Goal: Task Accomplishment & Management: Complete application form

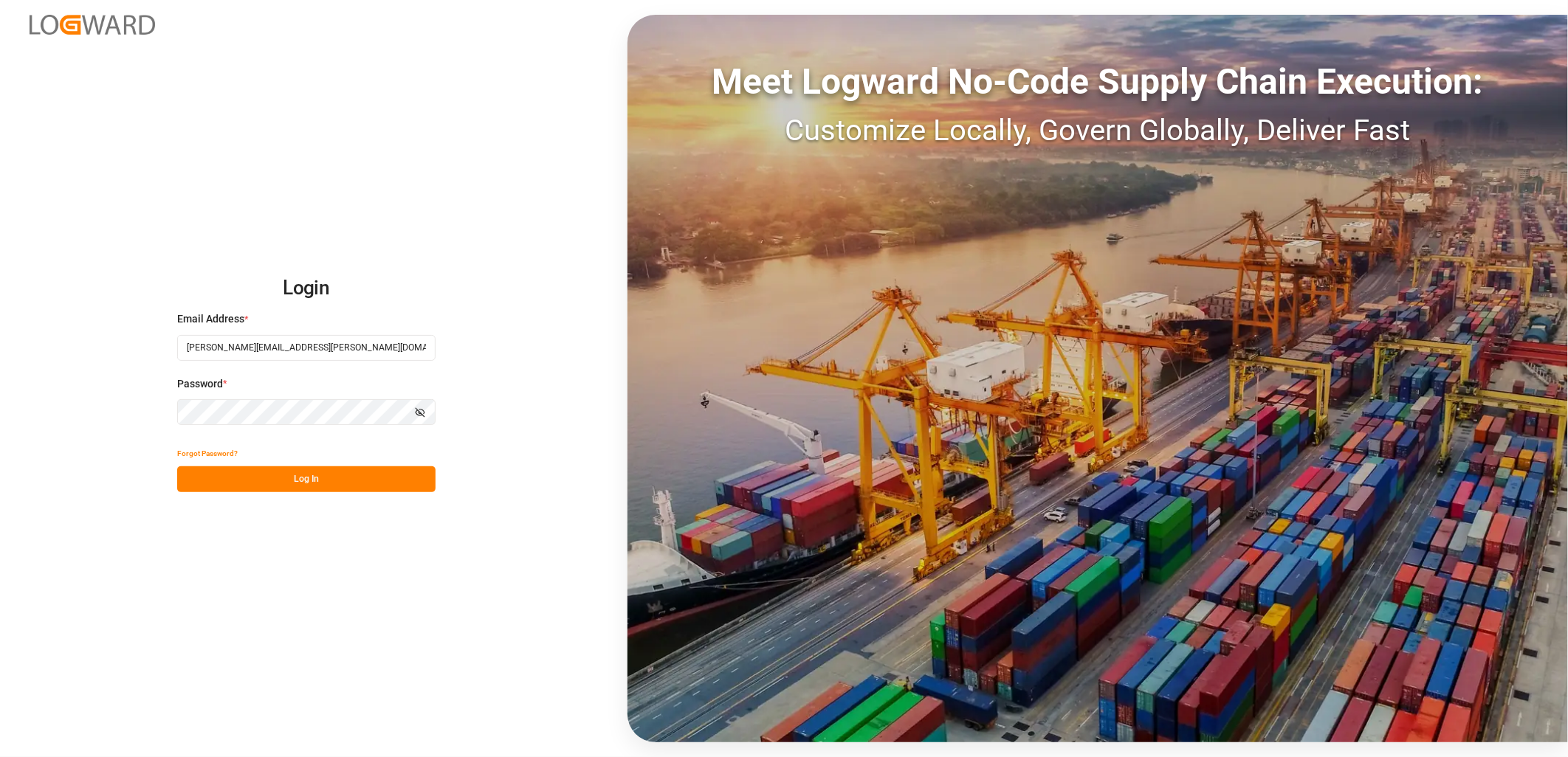
click at [309, 475] on button "Log In" at bounding box center [306, 479] width 258 height 26
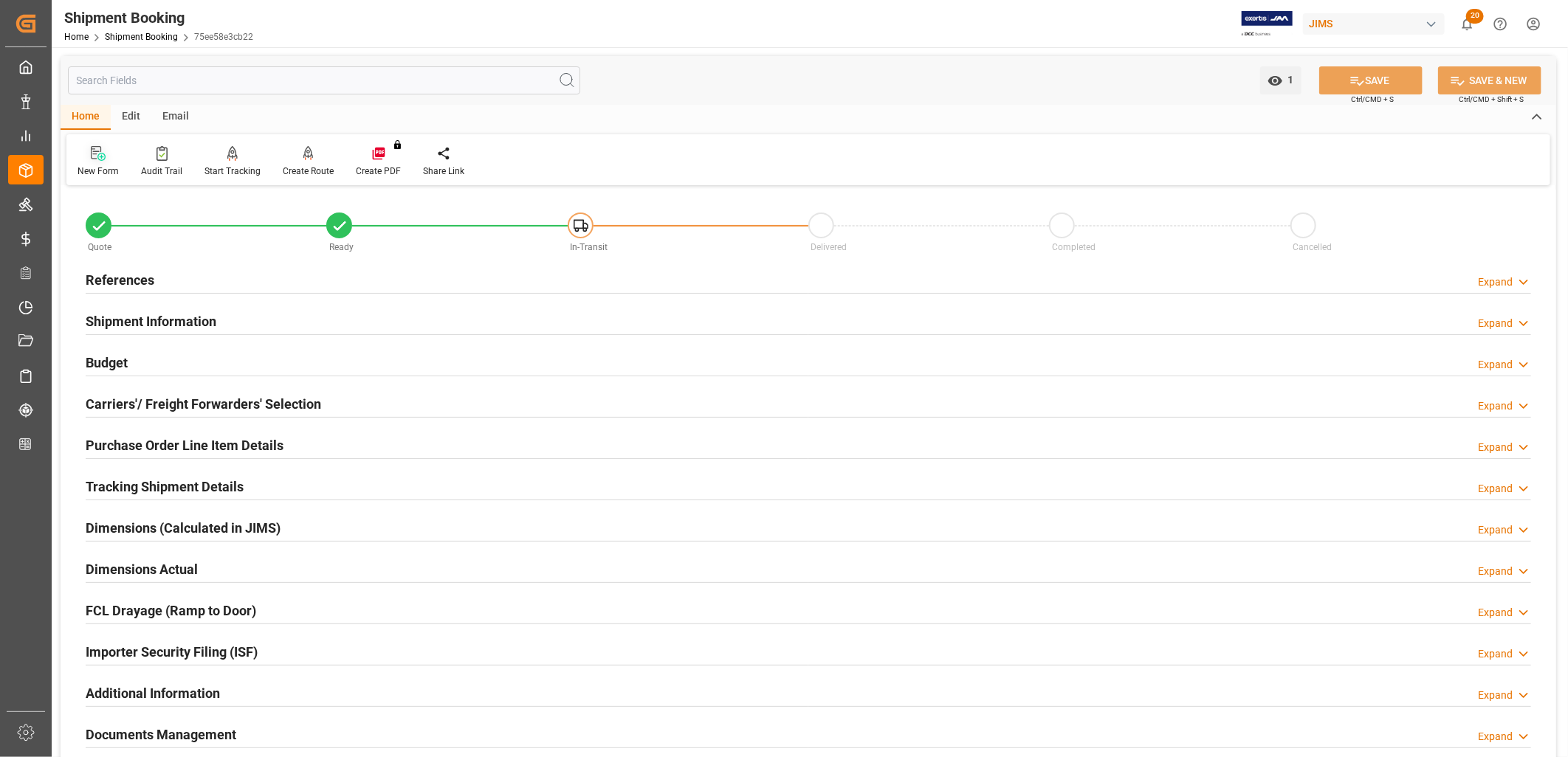
click at [95, 156] on icon at bounding box center [98, 153] width 14 height 14
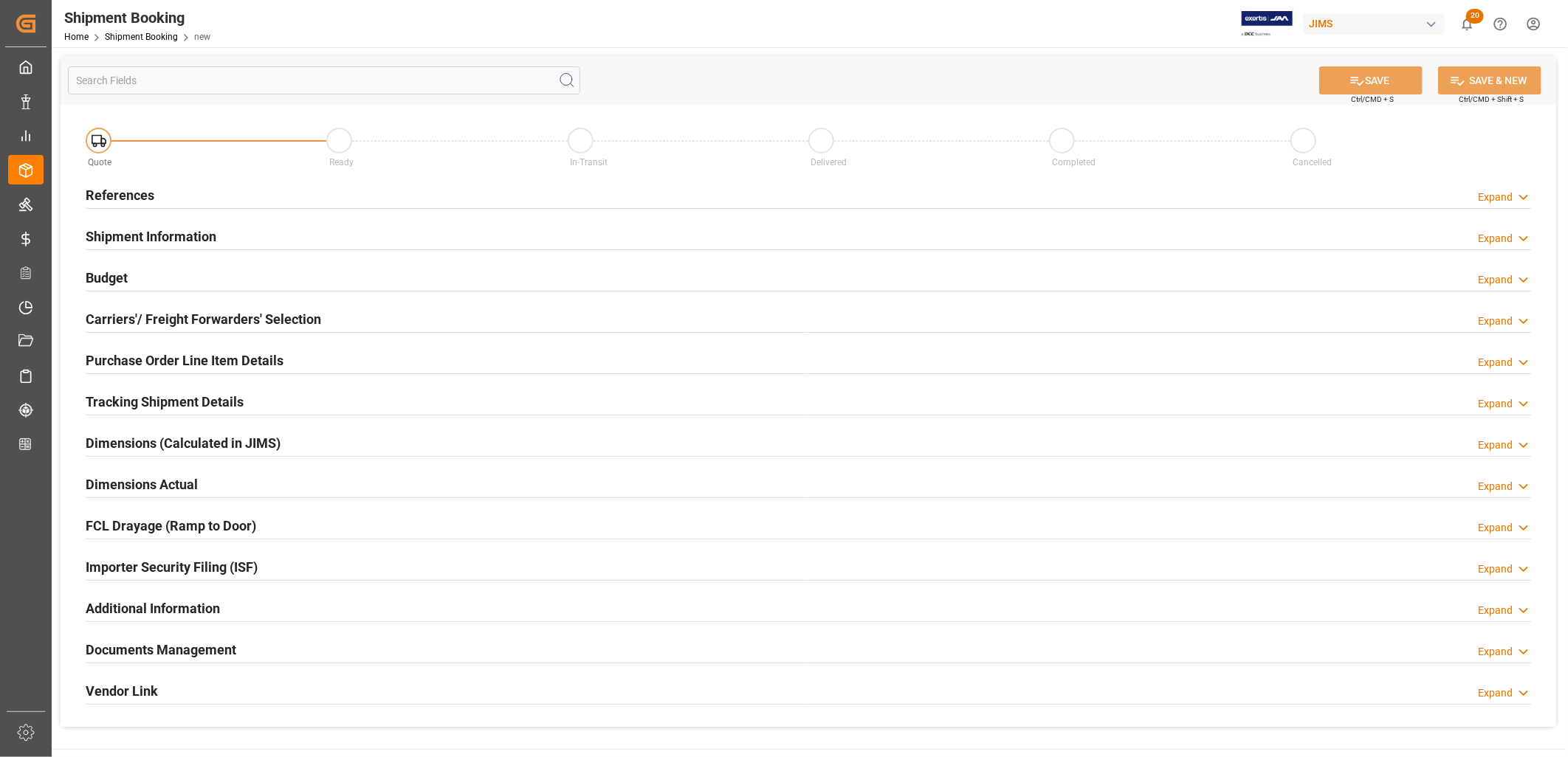
click at [138, 193] on h2 "References" at bounding box center [119, 196] width 68 height 20
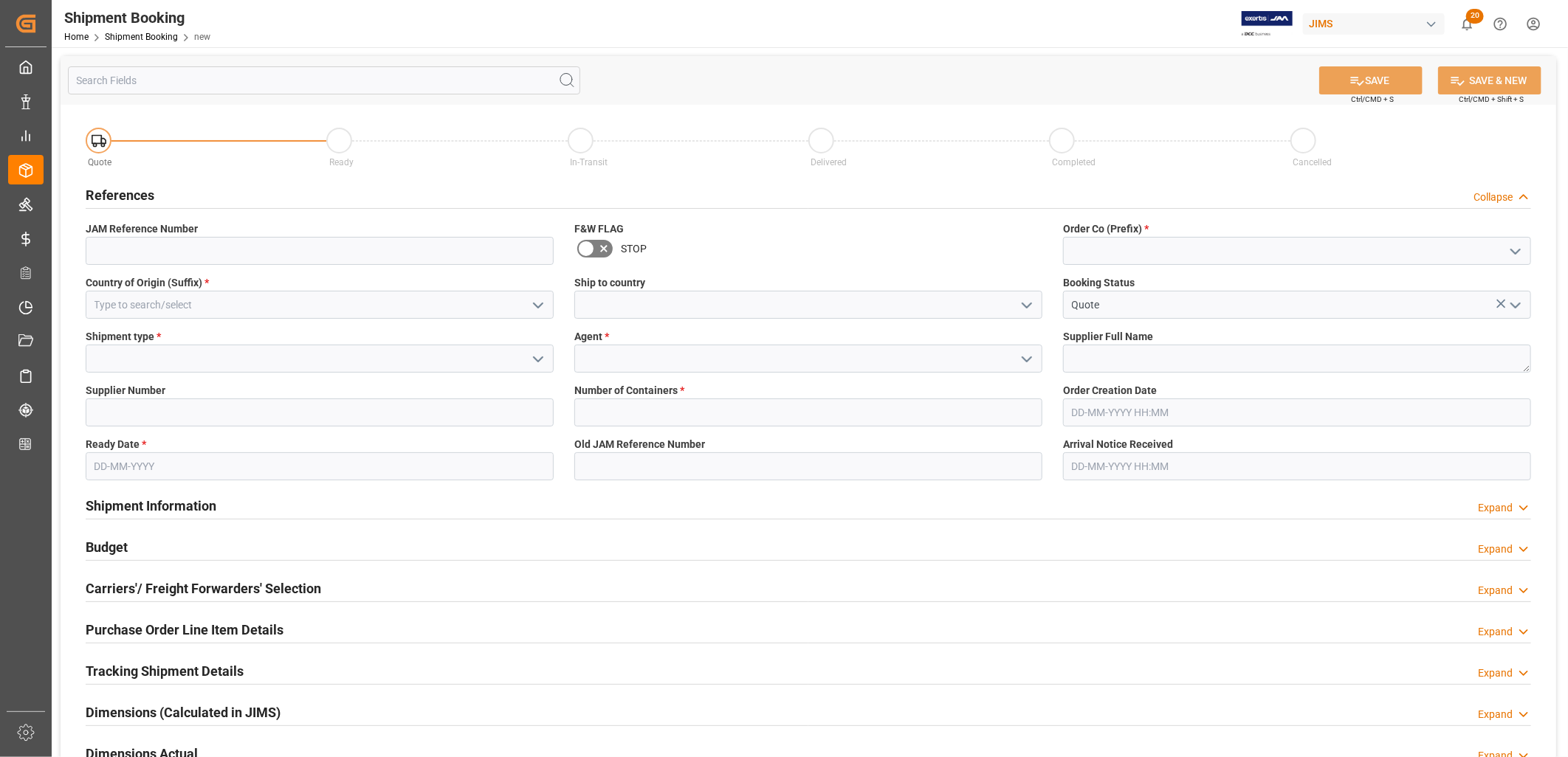
click at [1517, 249] on icon "open menu" at bounding box center [1515, 251] width 18 height 18
click at [1078, 284] on div "22" at bounding box center [1296, 284] width 467 height 33
type input "22"
click at [1030, 301] on icon "open menu" at bounding box center [1026, 306] width 18 height 18
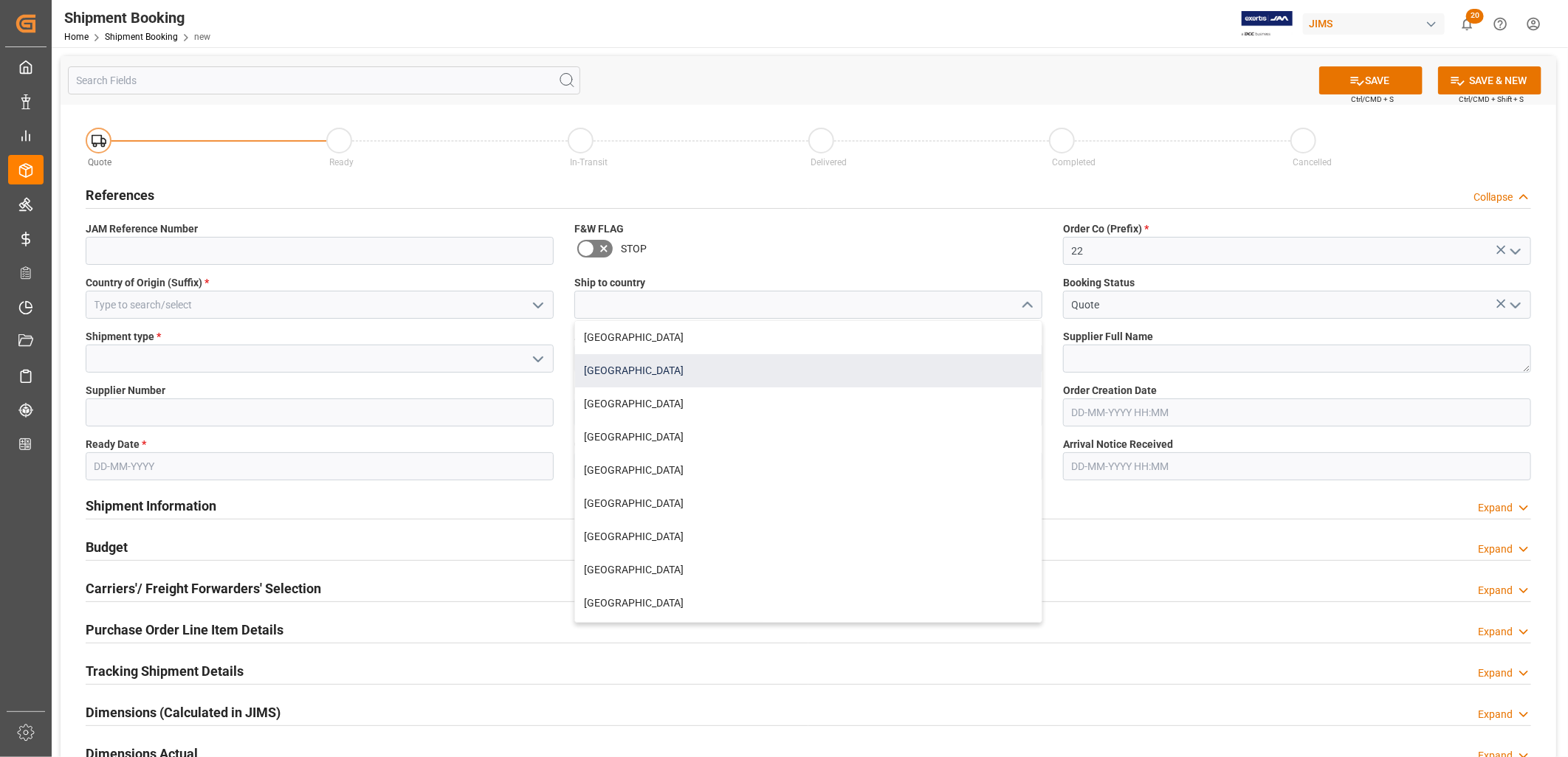
click at [610, 366] on div "[GEOGRAPHIC_DATA]" at bounding box center [808, 370] width 467 height 33
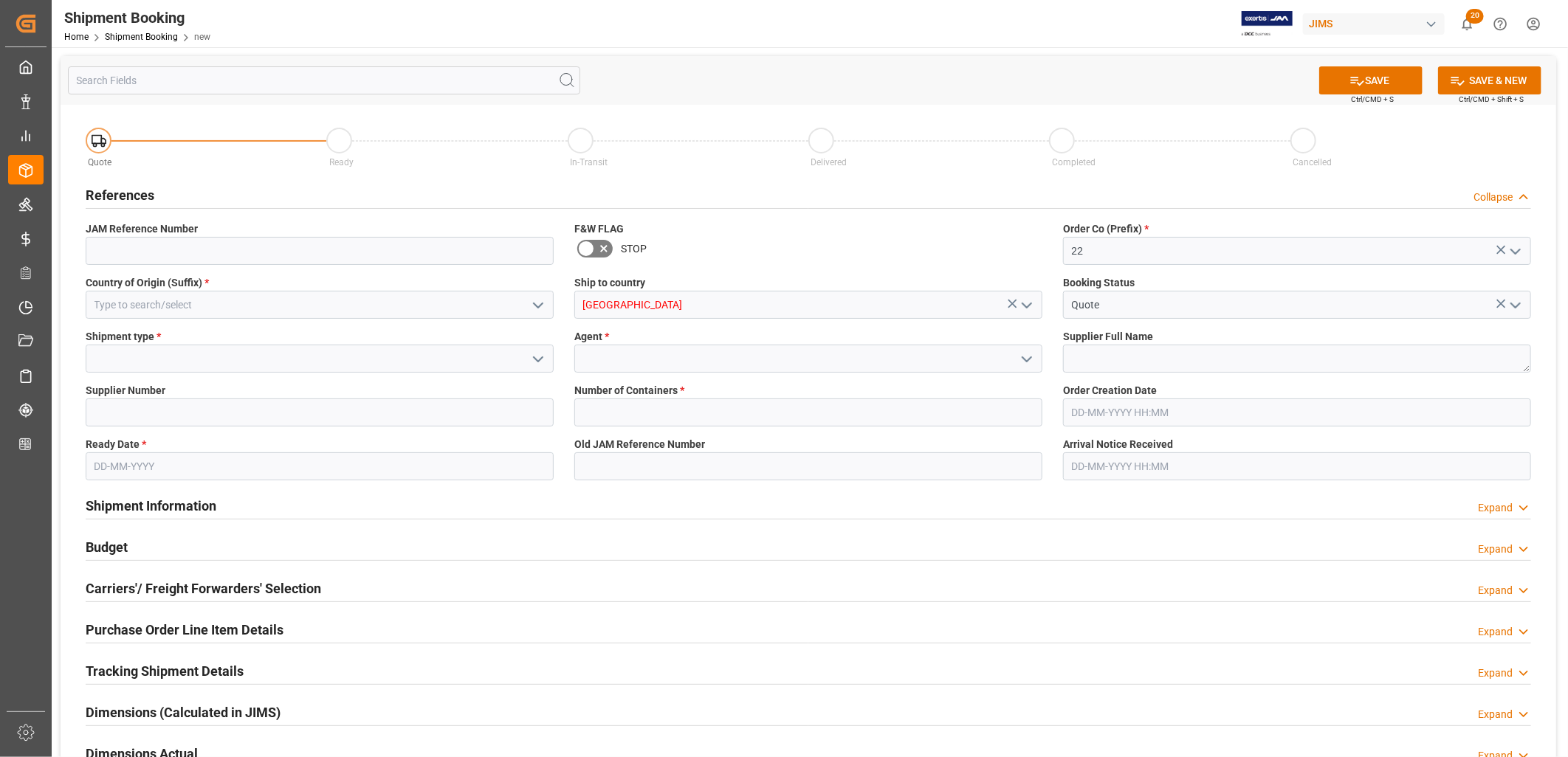
type input "[GEOGRAPHIC_DATA]"
click at [538, 303] on icon "open menu" at bounding box center [538, 306] width 18 height 18
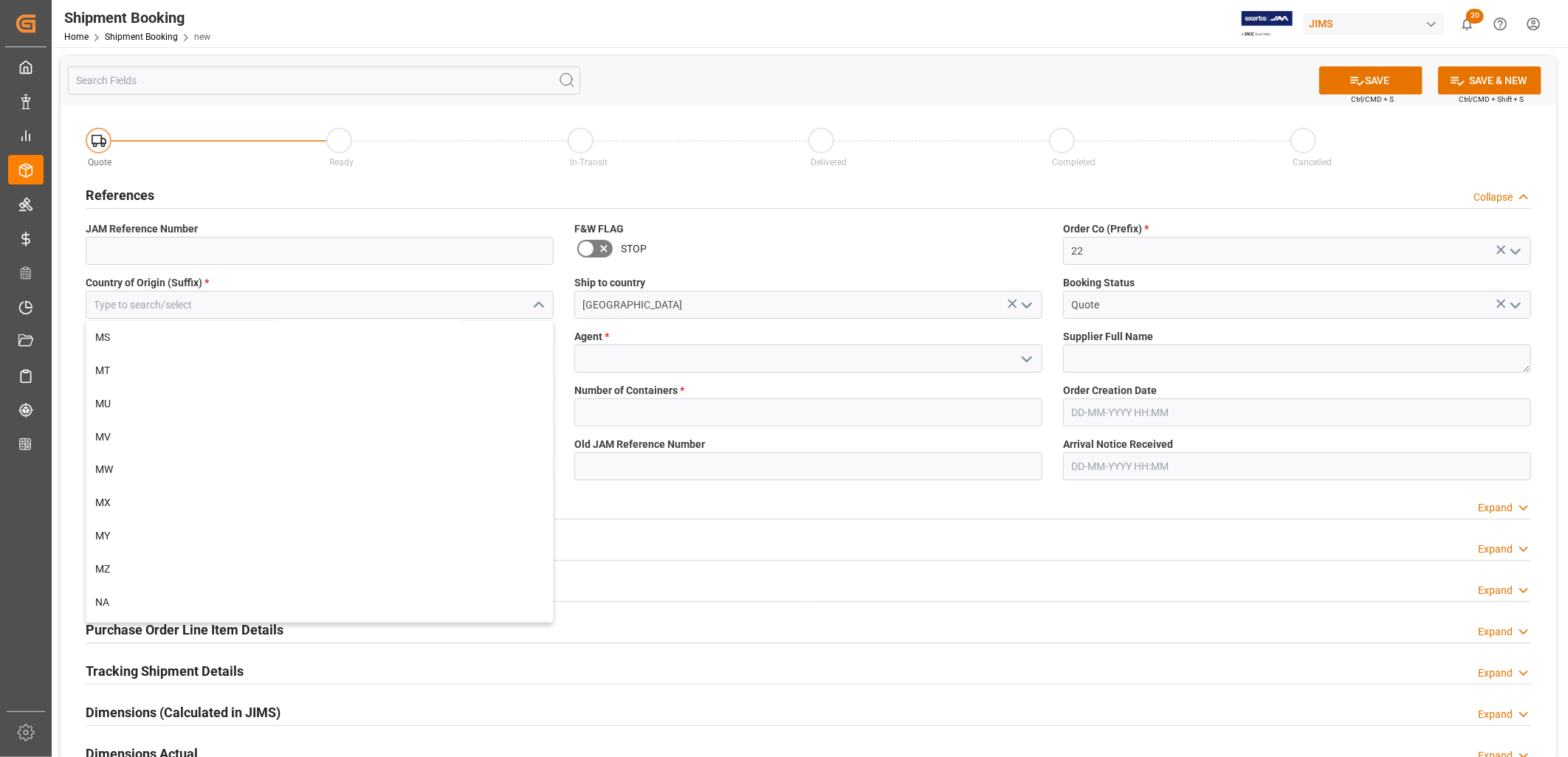
scroll to position [5167, 0]
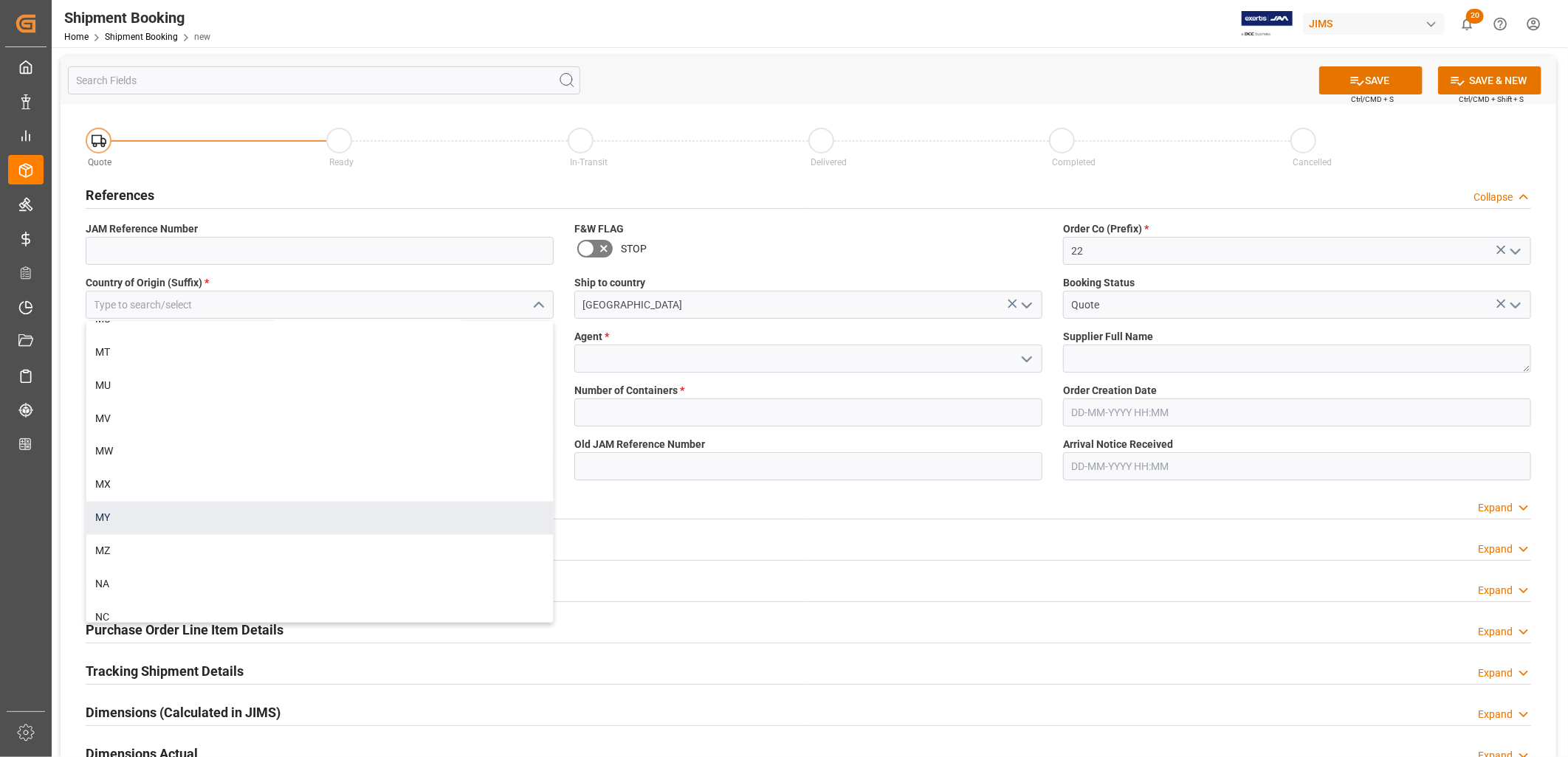
click at [108, 516] on div "MY" at bounding box center [319, 518] width 467 height 33
type input "MY"
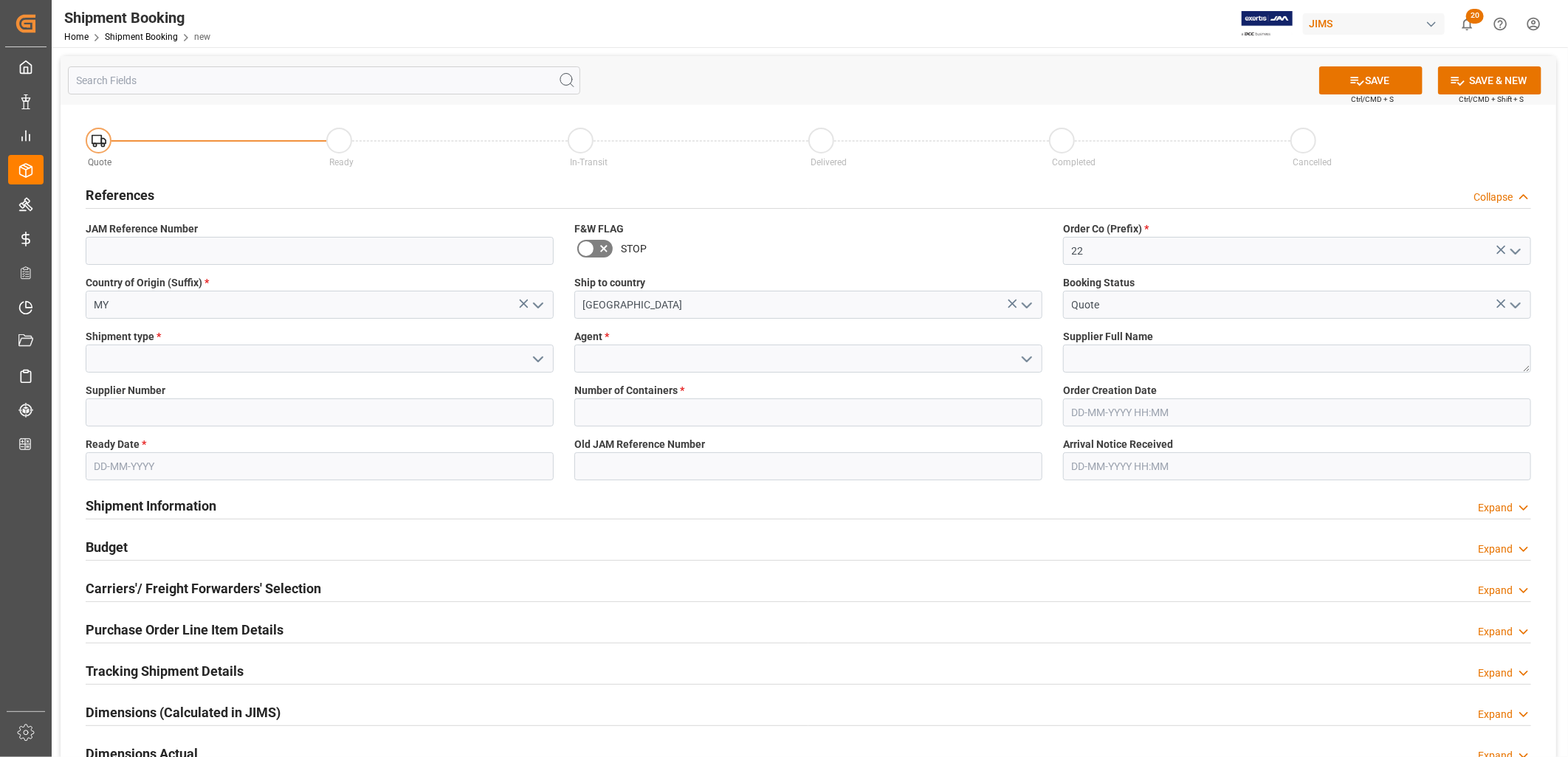
click at [540, 357] on icon "open menu" at bounding box center [538, 359] width 18 height 18
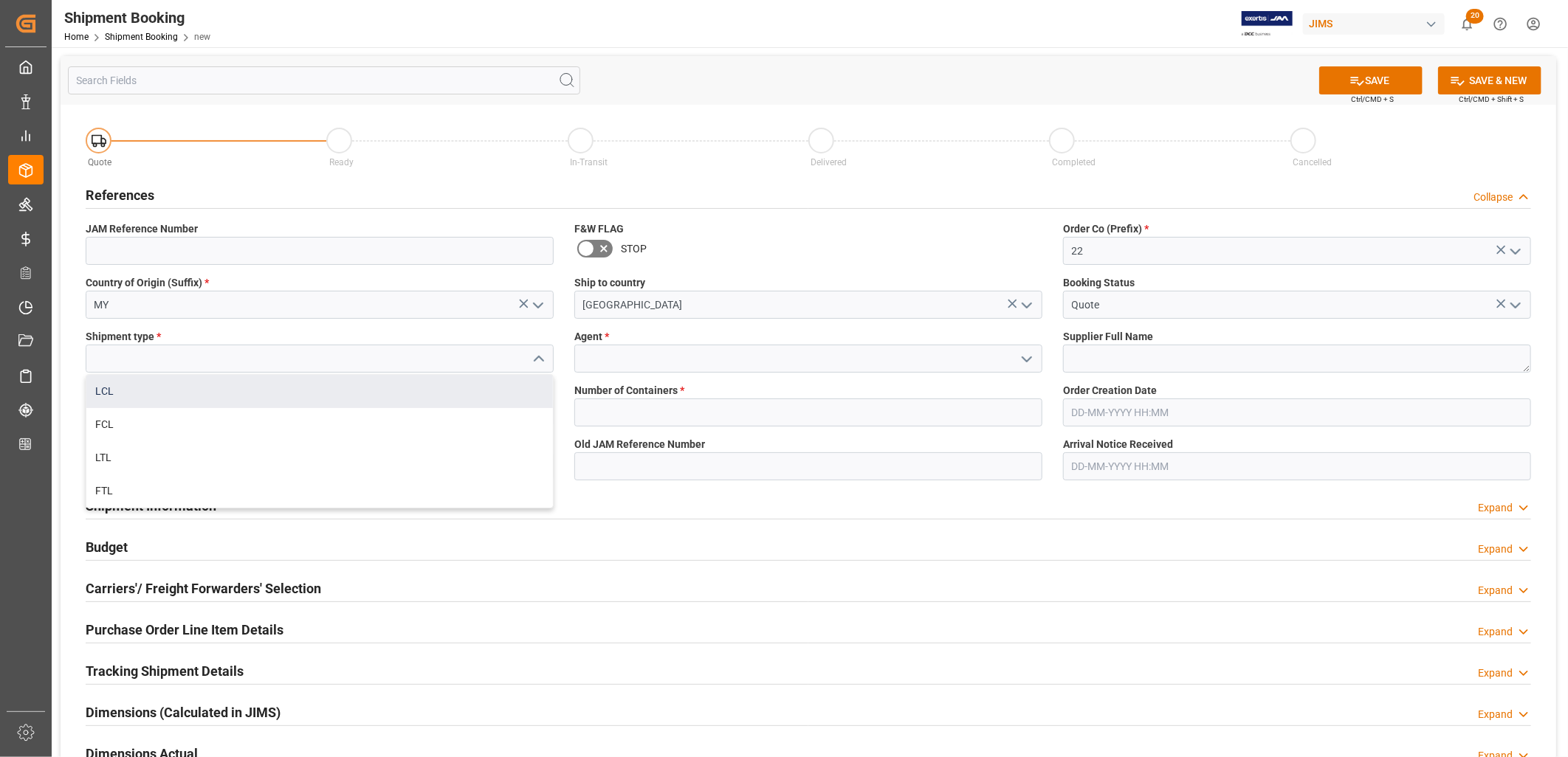
click at [103, 394] on div "LCL" at bounding box center [319, 391] width 467 height 33
type input "LCL"
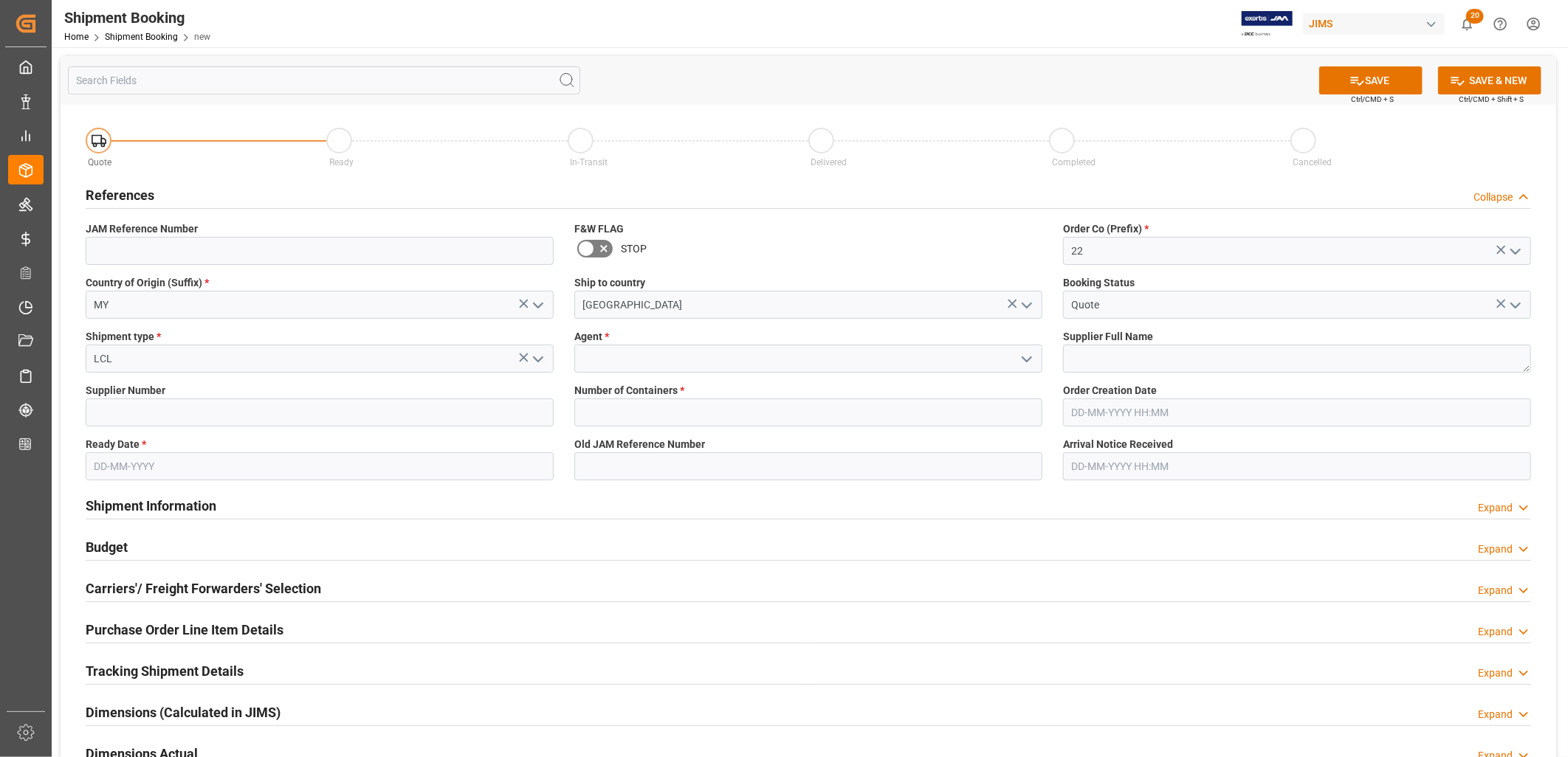
click at [1034, 356] on icon "open menu" at bounding box center [1026, 359] width 18 height 18
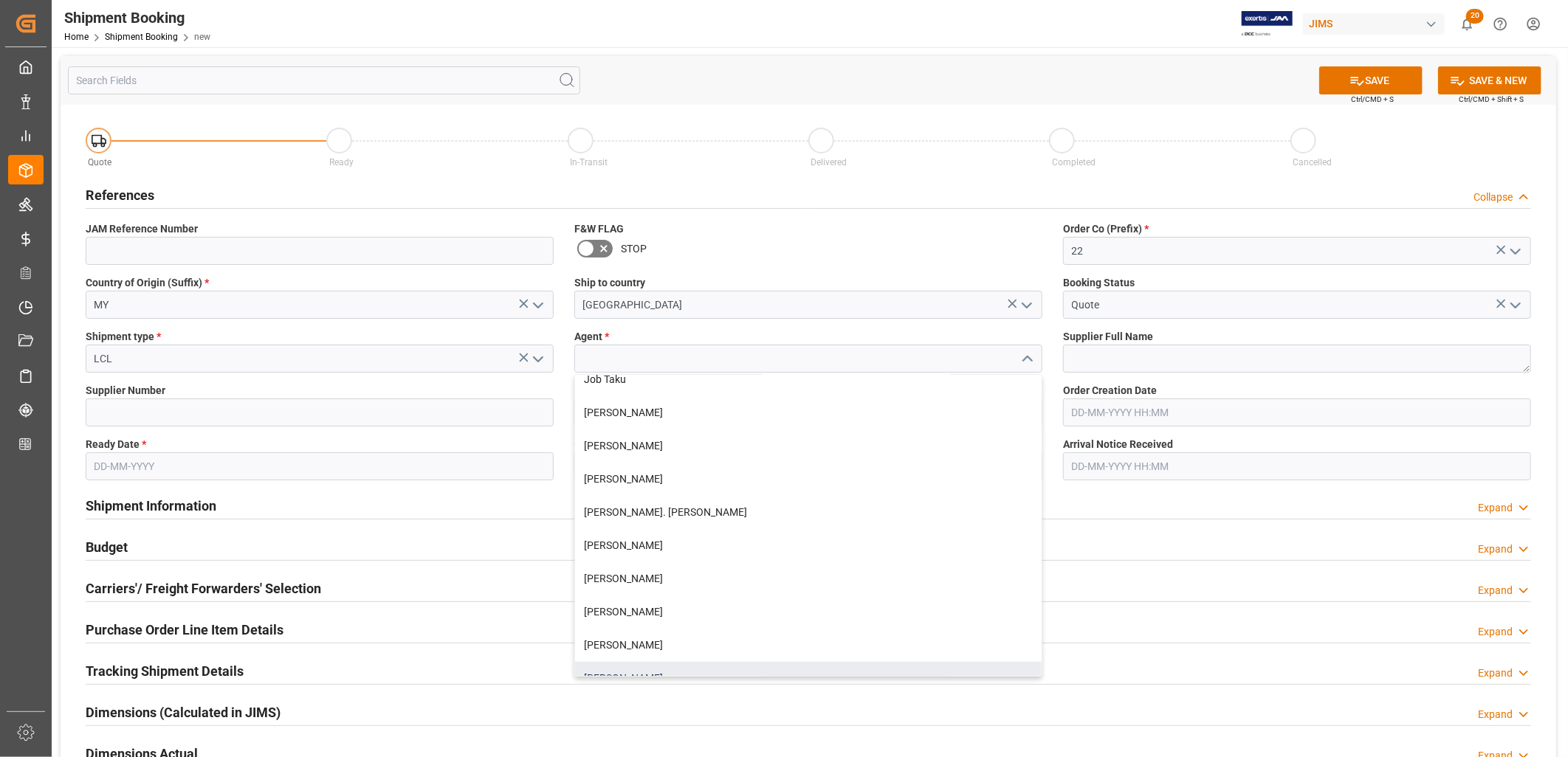
scroll to position [409, 0]
click at [636, 511] on div "[PERSON_NAME]. [PERSON_NAME]" at bounding box center [808, 513] width 467 height 33
type input "[PERSON_NAME]. [PERSON_NAME]"
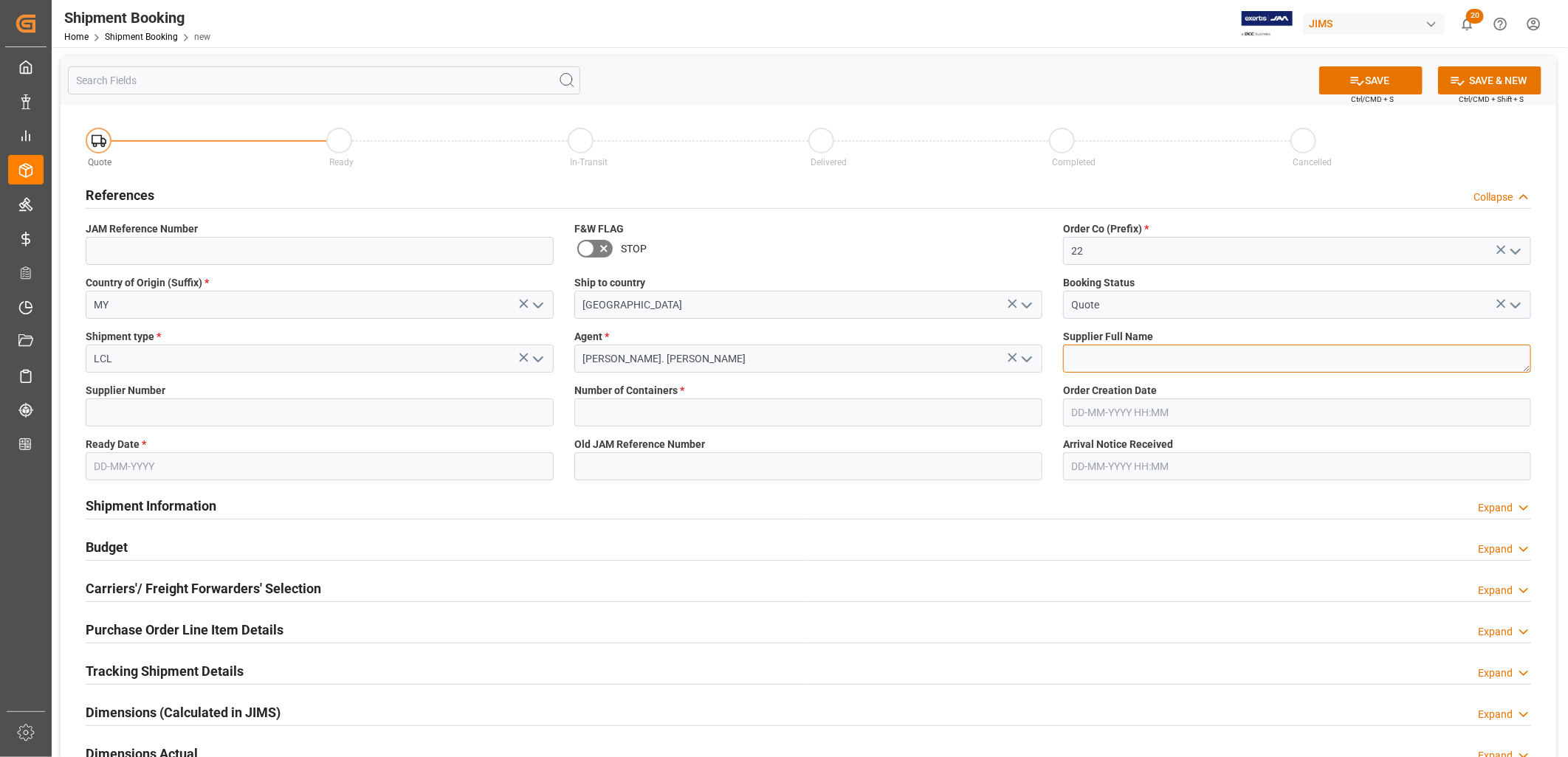
click at [1075, 352] on textarea at bounding box center [1297, 358] width 468 height 28
type textarea "Cortek Digitech"
click at [109, 415] on input at bounding box center [319, 412] width 468 height 28
type input "241376"
click at [596, 409] on input "text" at bounding box center [808, 412] width 468 height 28
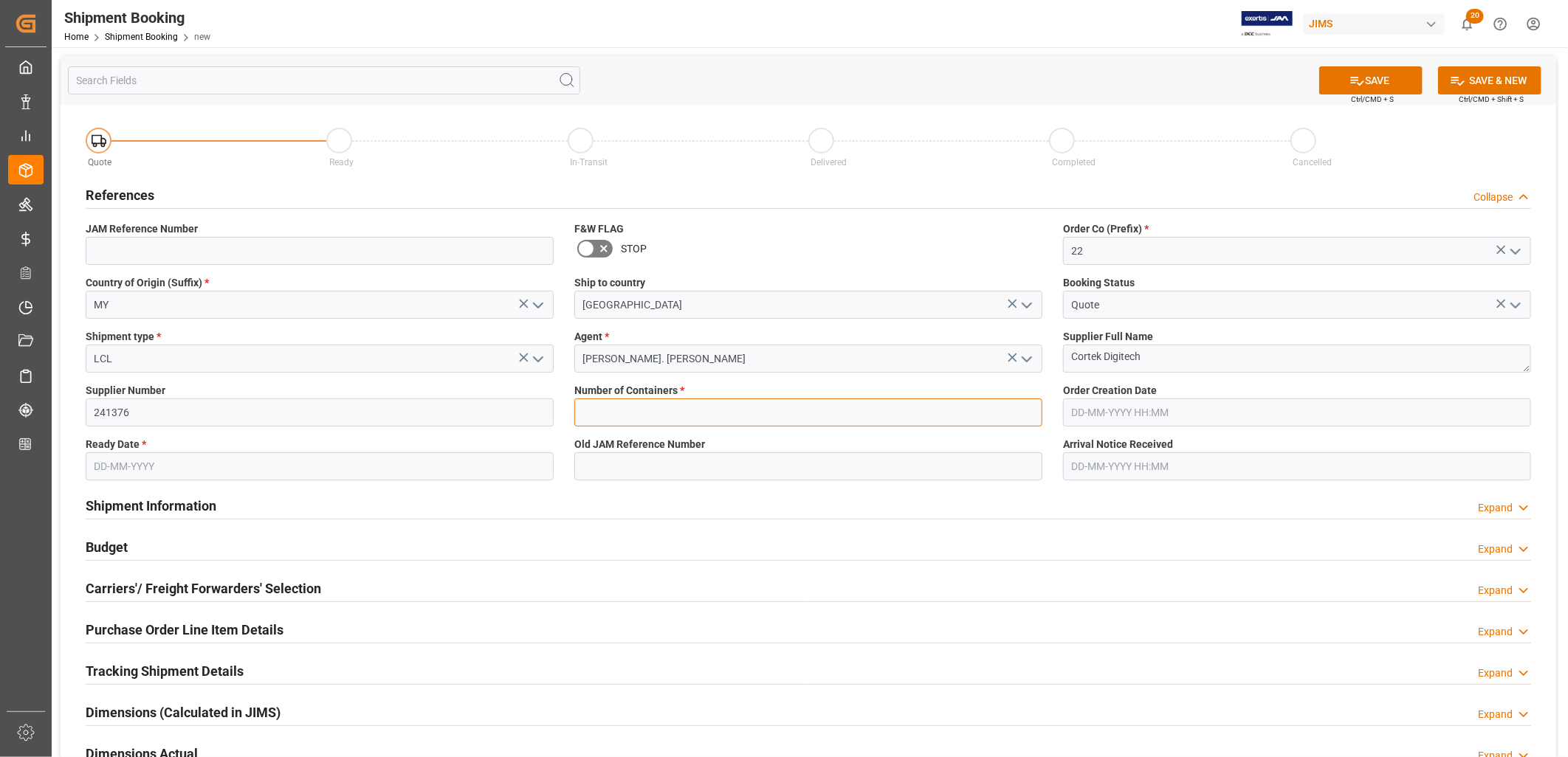
type input "0"
type input "[DATE]"
click at [1383, 73] on button "SAVE" at bounding box center [1371, 80] width 103 height 28
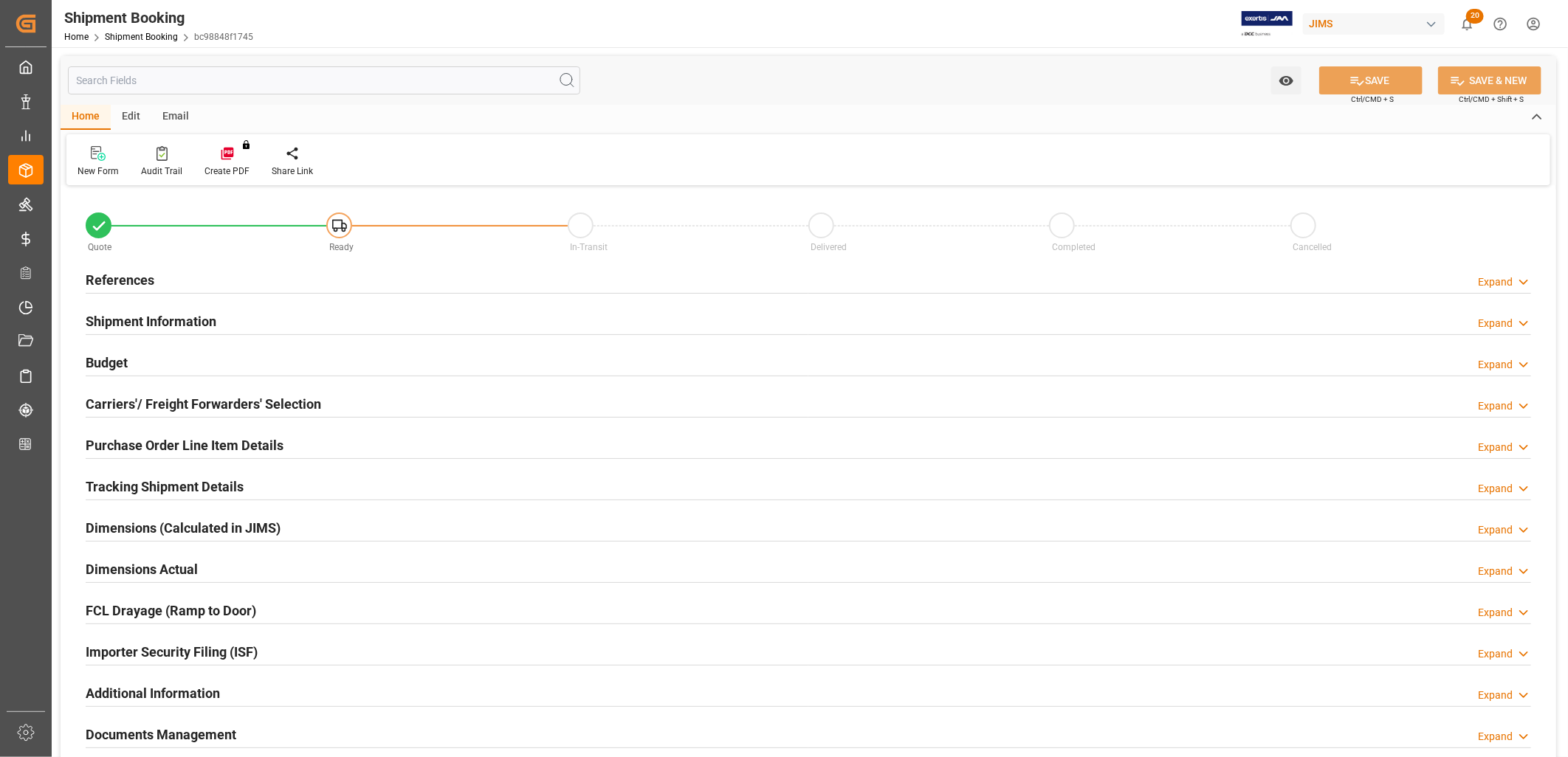
type input "0"
type input "[DATE]"
click at [115, 278] on h2 "References" at bounding box center [119, 280] width 68 height 20
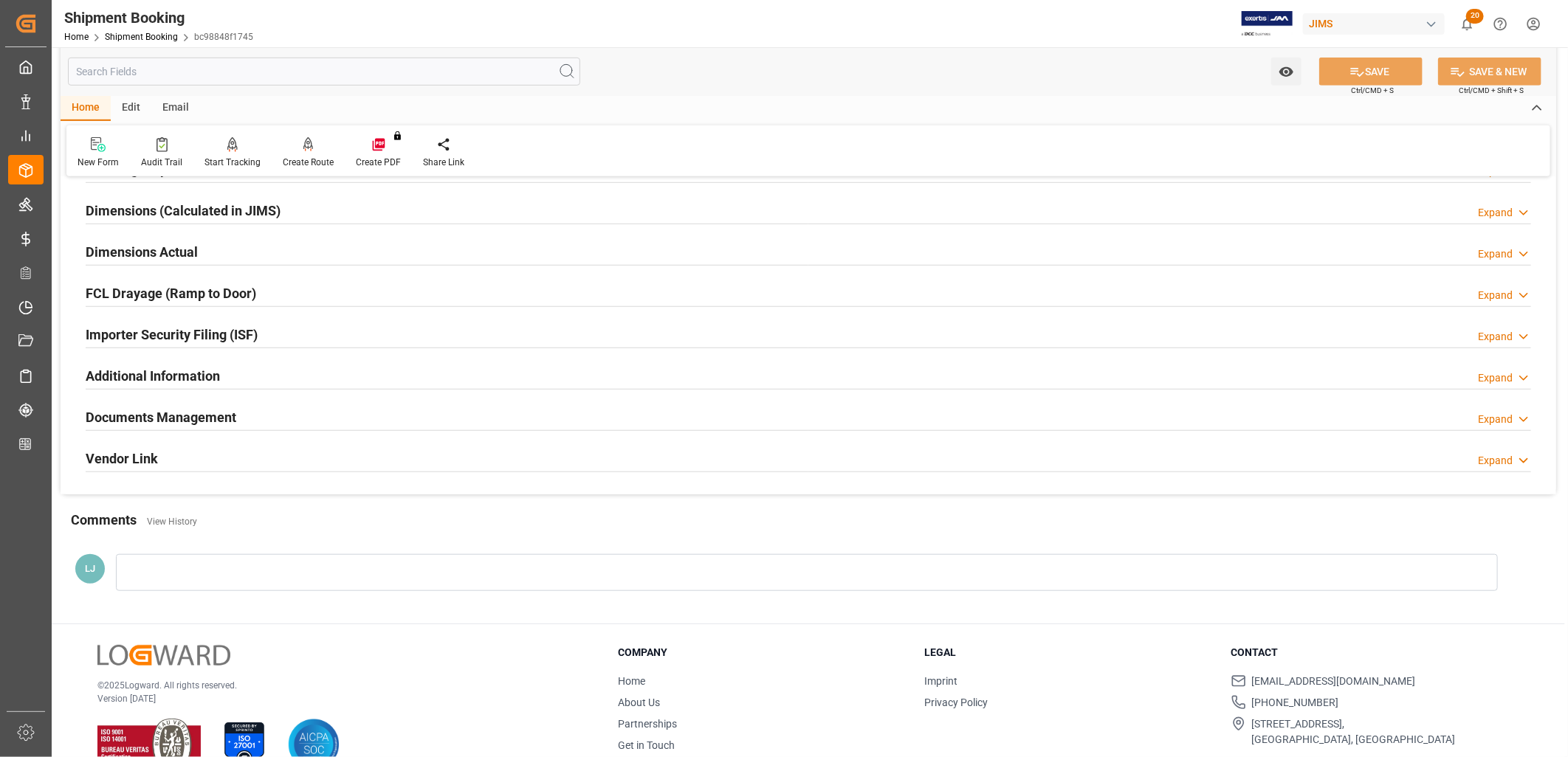
scroll to position [646, 0]
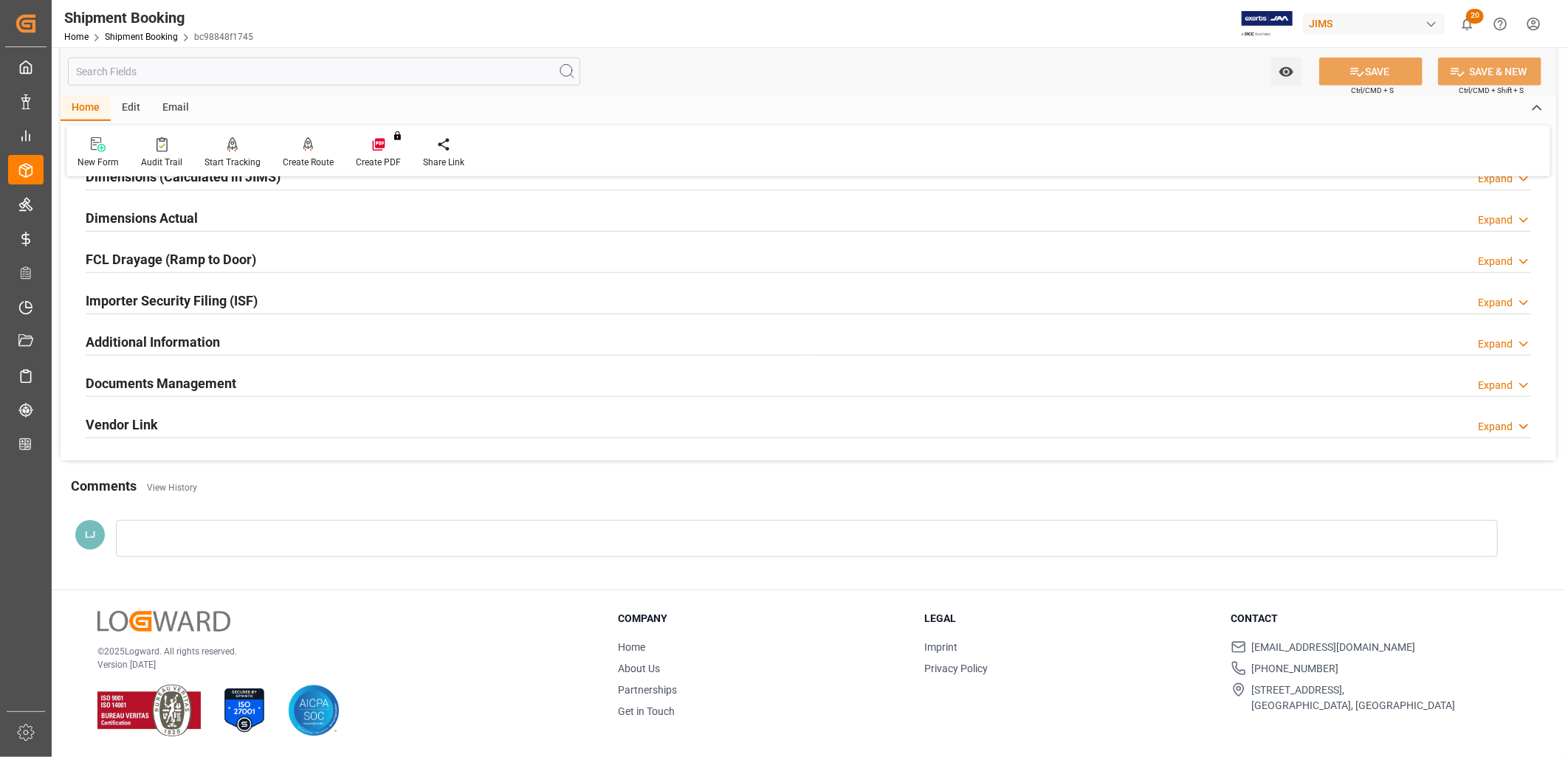
click at [148, 533] on div at bounding box center [806, 539] width 1381 height 37
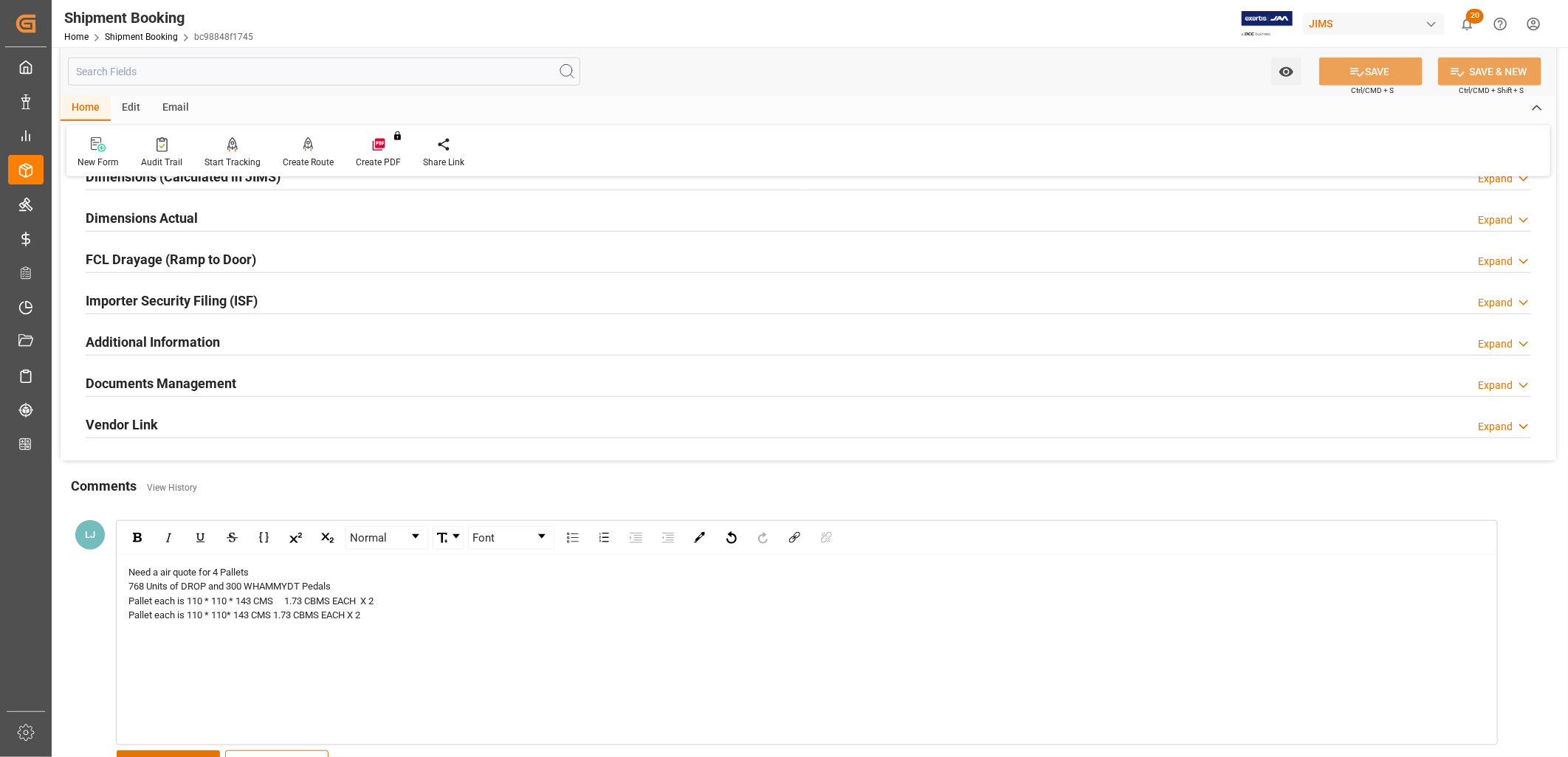
click at [260, 569] on div "Need a air quote for 4 Pallets" at bounding box center [807, 572] width 1358 height 14
click at [211, 588] on span "768 Units of DROP and 300 WHAMMYDT Pedals" at bounding box center [230, 586] width 203 height 11
click at [251, 602] on div "300 WHAMMYDT Pedals" at bounding box center [807, 601] width 1358 height 14
click at [308, 598] on div "Need a air quote for 4 Pallets from [GEOGRAPHIC_DATA] for Div OJ [PERSON_NAME] …" at bounding box center [807, 602] width 1358 height 73
click at [310, 600] on span "300 WHAMMYDT Pedals @ 166.00 each = 49800.00" at bounding box center [236, 601] width 217 height 11
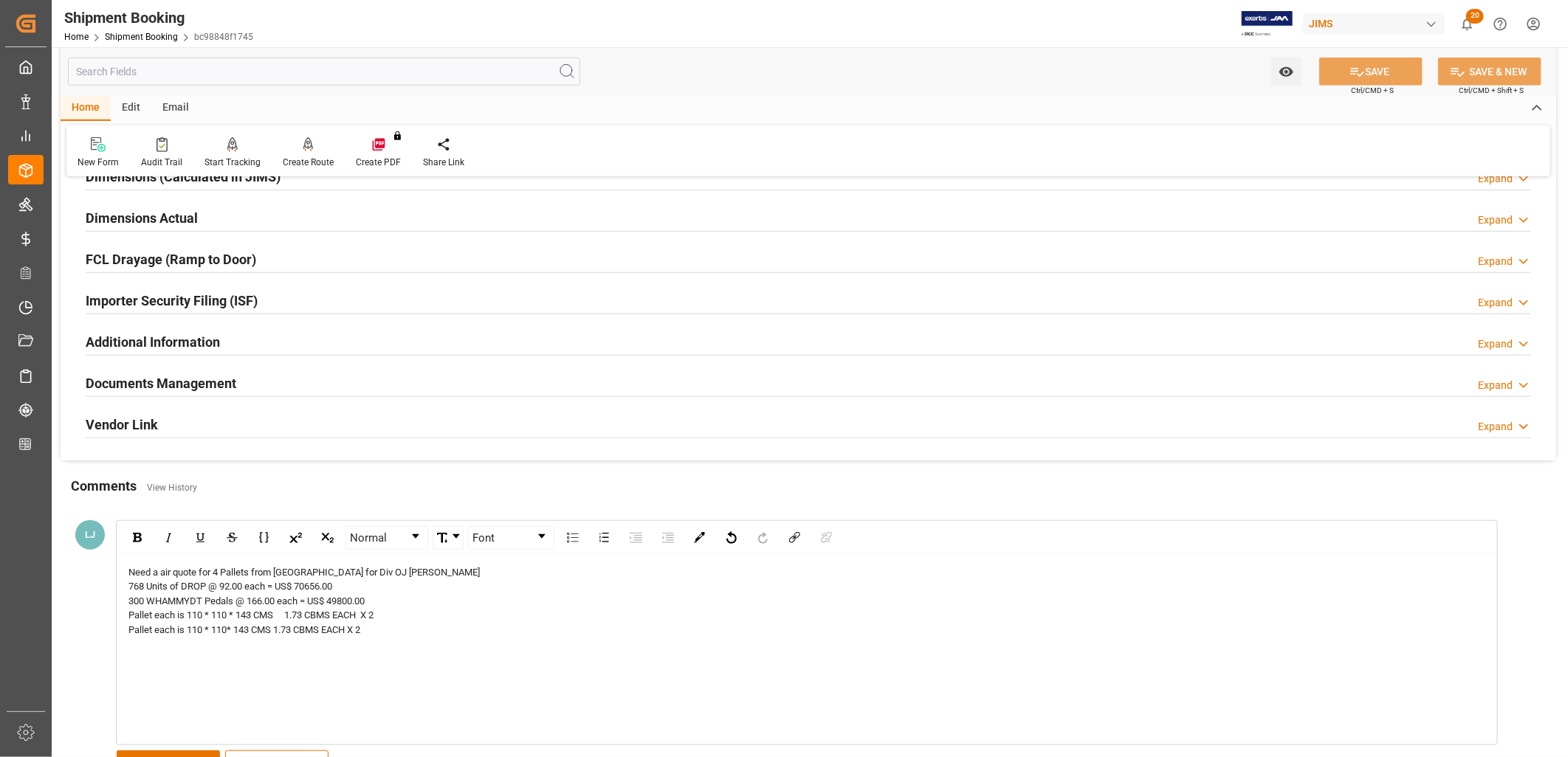
click at [431, 566] on div "Need a air quote for 4 Pallets from [GEOGRAPHIC_DATA] for Div OJ [PERSON_NAME]" at bounding box center [807, 572] width 1358 height 14
click at [433, 569] on span "Need a air quote for 4 Pallets from [GEOGRAPHIC_DATA] for Div OJ [PERSON_NAME]" at bounding box center [304, 572] width 351 height 11
click at [182, 753] on button "SAVE" at bounding box center [168, 765] width 103 height 28
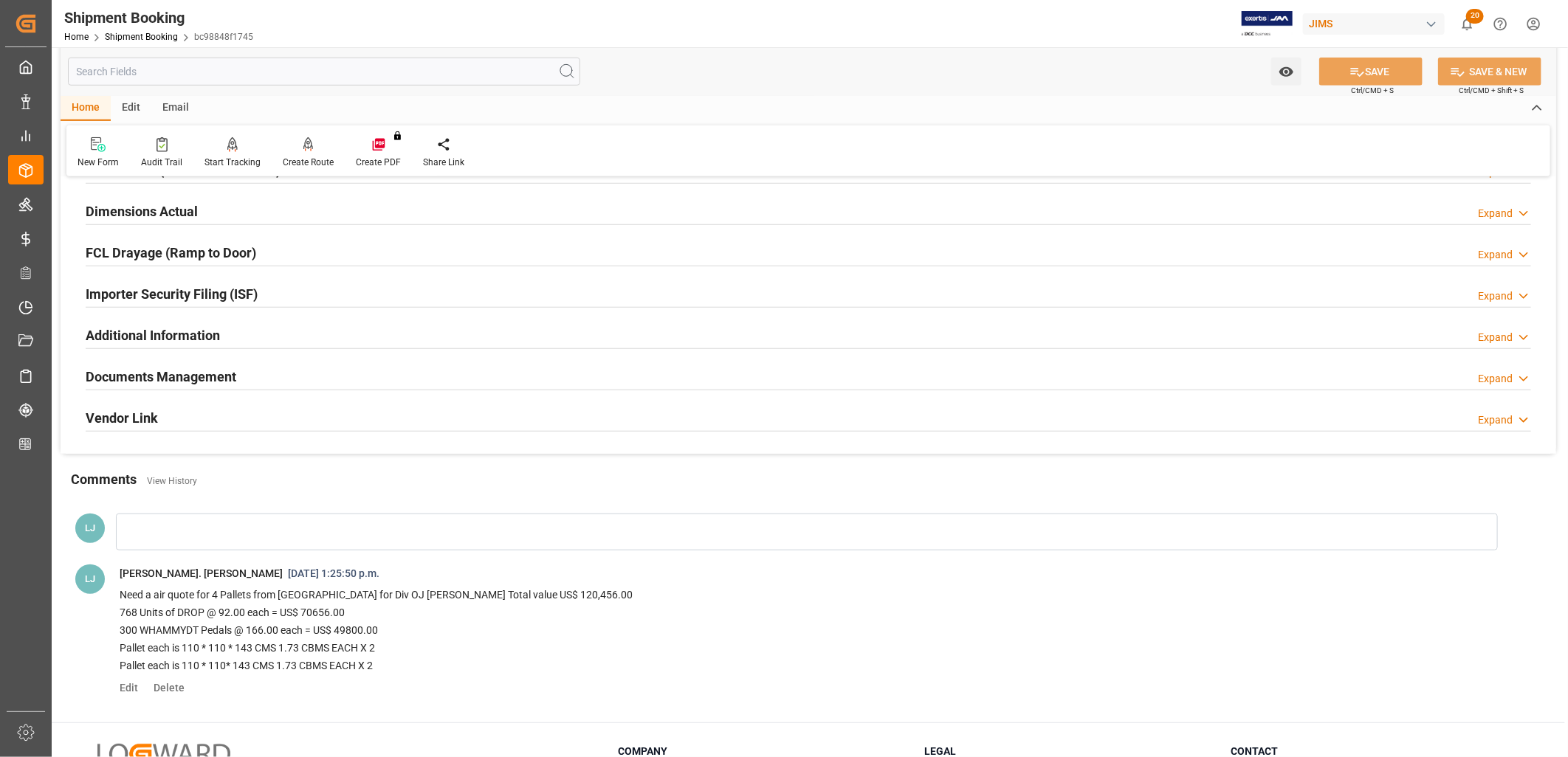
scroll to position [656, 0]
click at [134, 526] on div at bounding box center [806, 530] width 1381 height 37
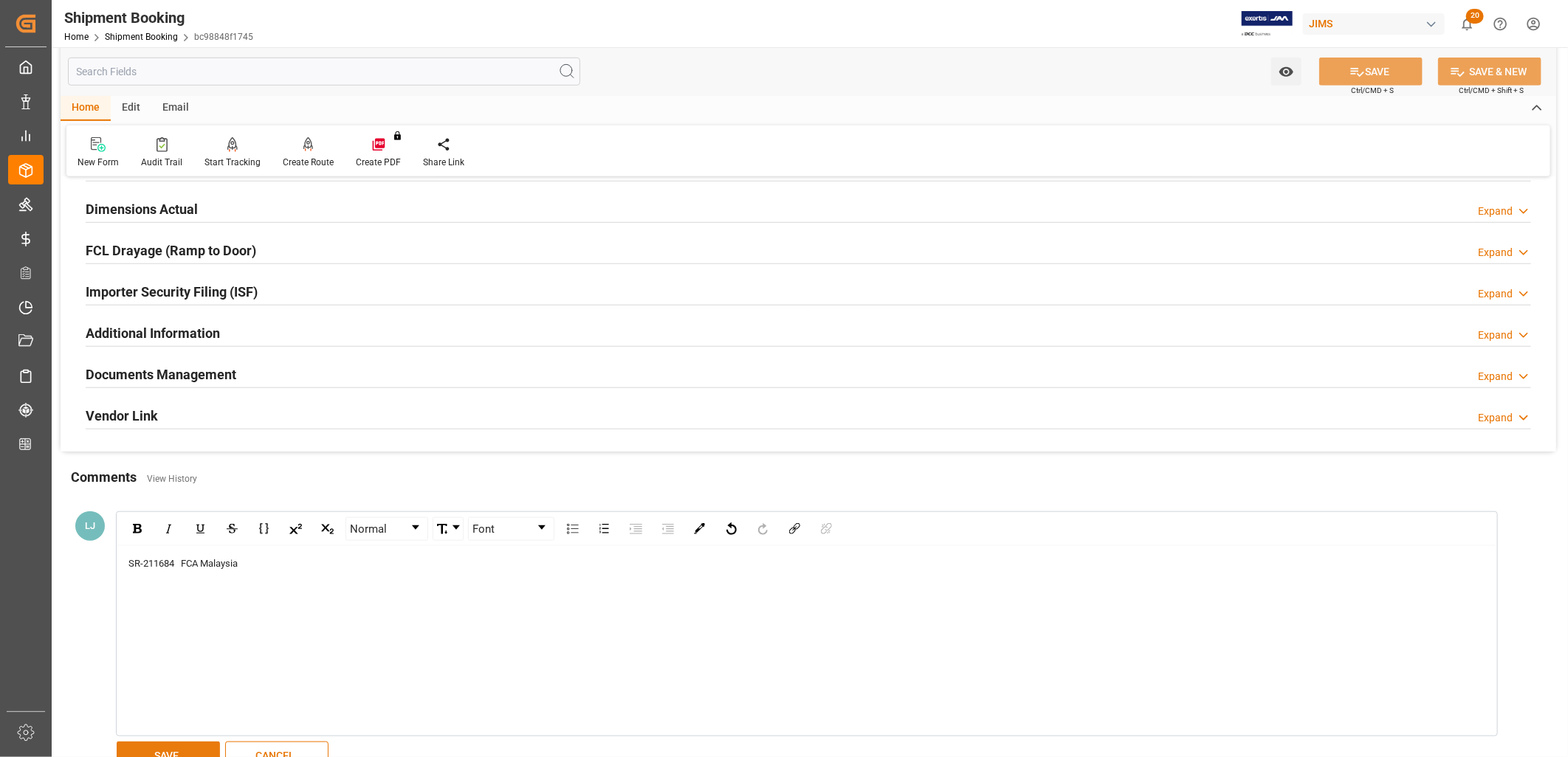
click at [174, 747] on button "SAVE" at bounding box center [168, 755] width 103 height 28
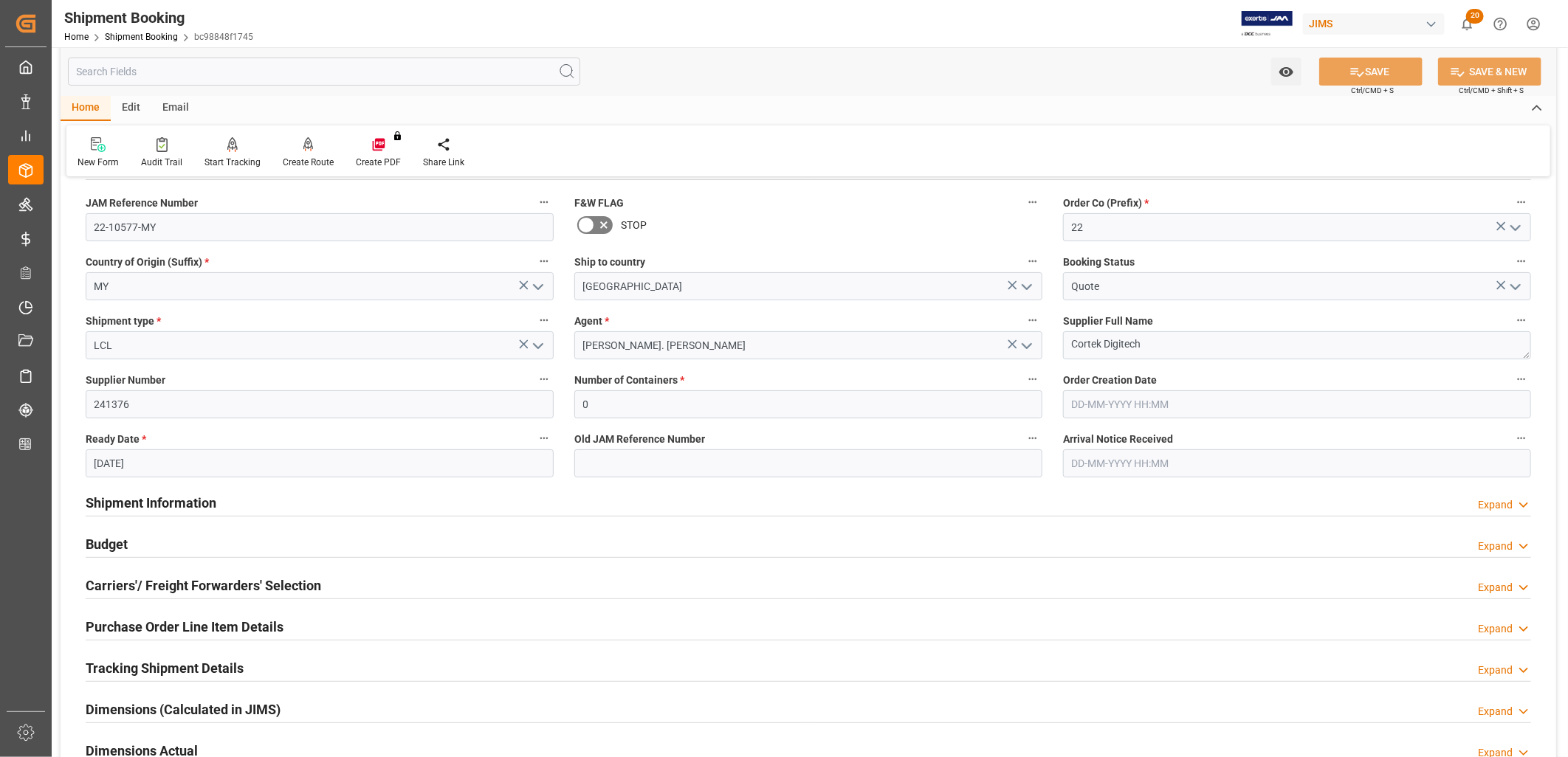
scroll to position [0, 0]
